Goal: Task Accomplishment & Management: Manage account settings

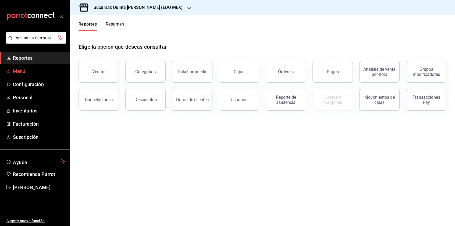
click at [8, 69] on icon "mailbox folders" at bounding box center [8, 71] width 4 height 4
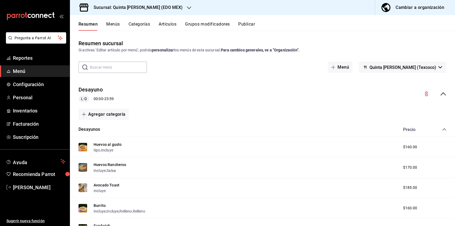
click at [115, 64] on input "text" at bounding box center [118, 67] width 57 height 11
click at [173, 19] on div "Resumen Menús Categorías Artículos Grupos modificadores Publicar" at bounding box center [262, 23] width 385 height 16
click at [169, 25] on button "Artículos" at bounding box center [168, 26] width 18 height 9
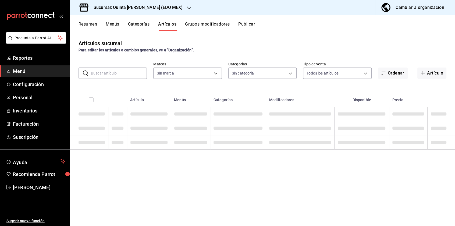
type input "ea3598fe-685a-4d64-a9d2-c06eaada953f"
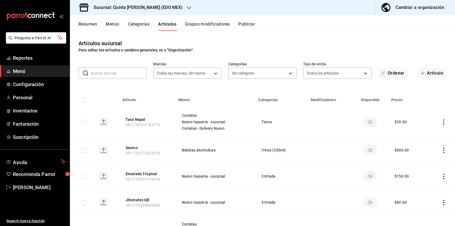
type input "10f90e3f-6a17-436f-9fb8-91a99c6476ab,d9043368-6a67-4fcc-96f7-861a014f0edd,fceee…"
click at [119, 72] on input "text" at bounding box center [119, 73] width 56 height 11
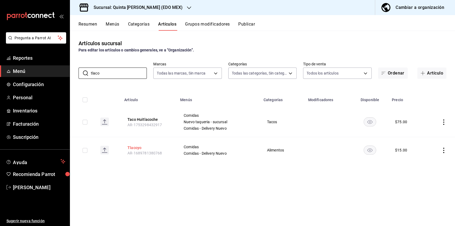
type input "tlaco"
click at [134, 145] on button "Tlacoyo" at bounding box center [148, 147] width 43 height 5
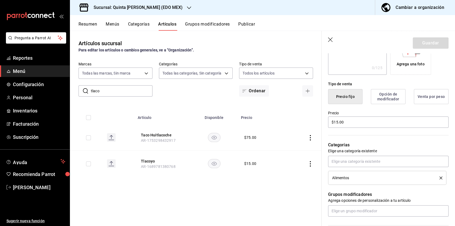
scroll to position [108, 0]
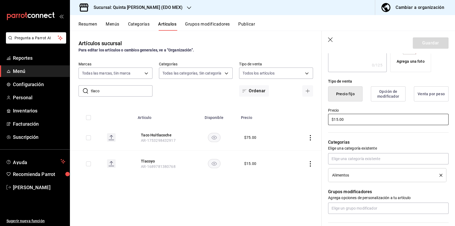
drag, startPoint x: 349, startPoint y: 118, endPoint x: 227, endPoint y: 140, distance: 124.3
click at [227, 140] on main "Artículos sucursal Para editar los artículos o cambios generales, ve a “Organiz…" at bounding box center [262, 128] width 385 height 195
type input "$20.00"
click at [420, 40] on button "Guardar" at bounding box center [431, 42] width 36 height 11
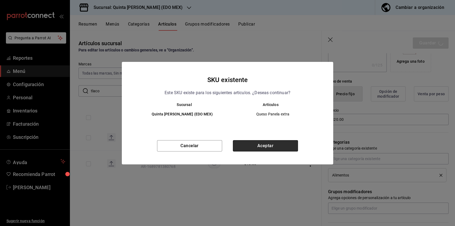
click at [264, 142] on button "Aceptar" at bounding box center [265, 145] width 65 height 11
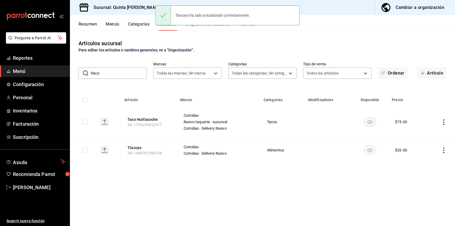
click at [246, 31] on div "Artículos sucursal Para editar los artículos o cambios generales, ve a “Organiz…" at bounding box center [262, 128] width 385 height 195
click at [247, 25] on div "Tlacoyo ha sido actualizado correctamente." at bounding box center [227, 15] width 144 height 20
click at [248, 29] on button "Publicar" at bounding box center [246, 26] width 17 height 9
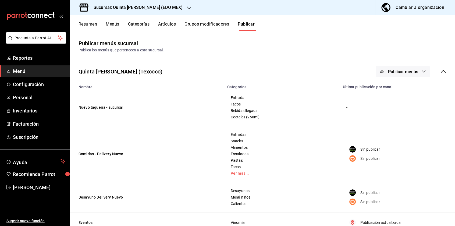
click at [412, 70] on span "Publicar menús" at bounding box center [403, 71] width 30 height 5
click at [399, 120] on span "Punto de venta" at bounding box center [406, 119] width 26 height 6
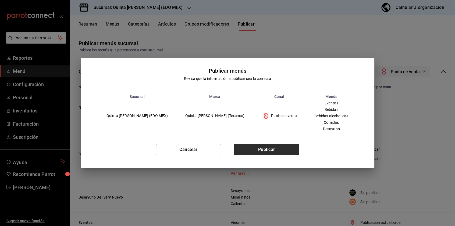
click at [269, 151] on button "Publicar" at bounding box center [266, 149] width 65 height 11
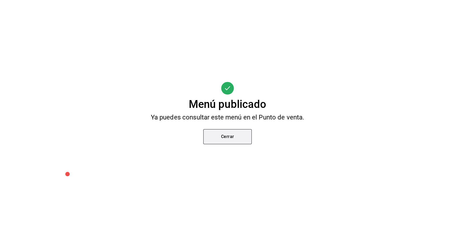
click at [235, 135] on button "Cerrar" at bounding box center [227, 136] width 48 height 15
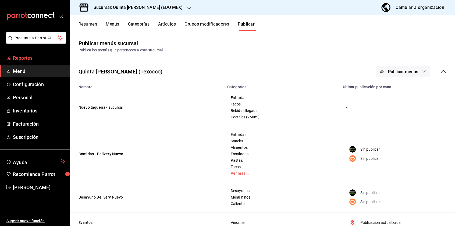
click at [25, 56] on span "Reportes" at bounding box center [39, 57] width 52 height 7
